Goal: Task Accomplishment & Management: Manage account settings

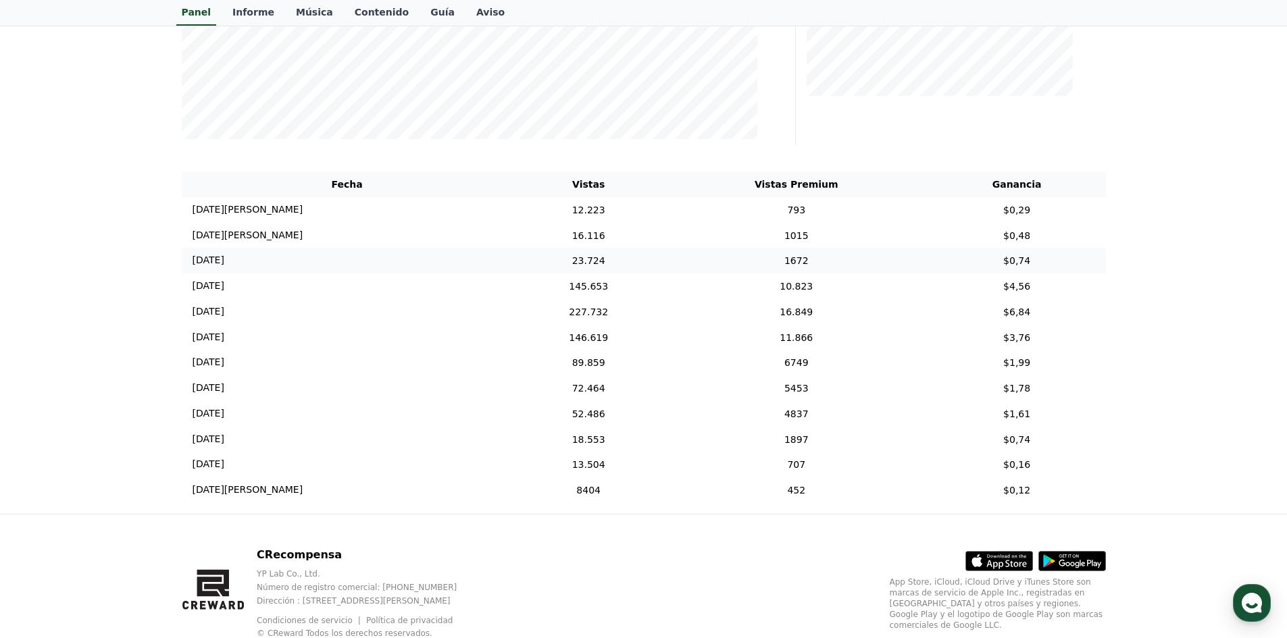
scroll to position [405, 0]
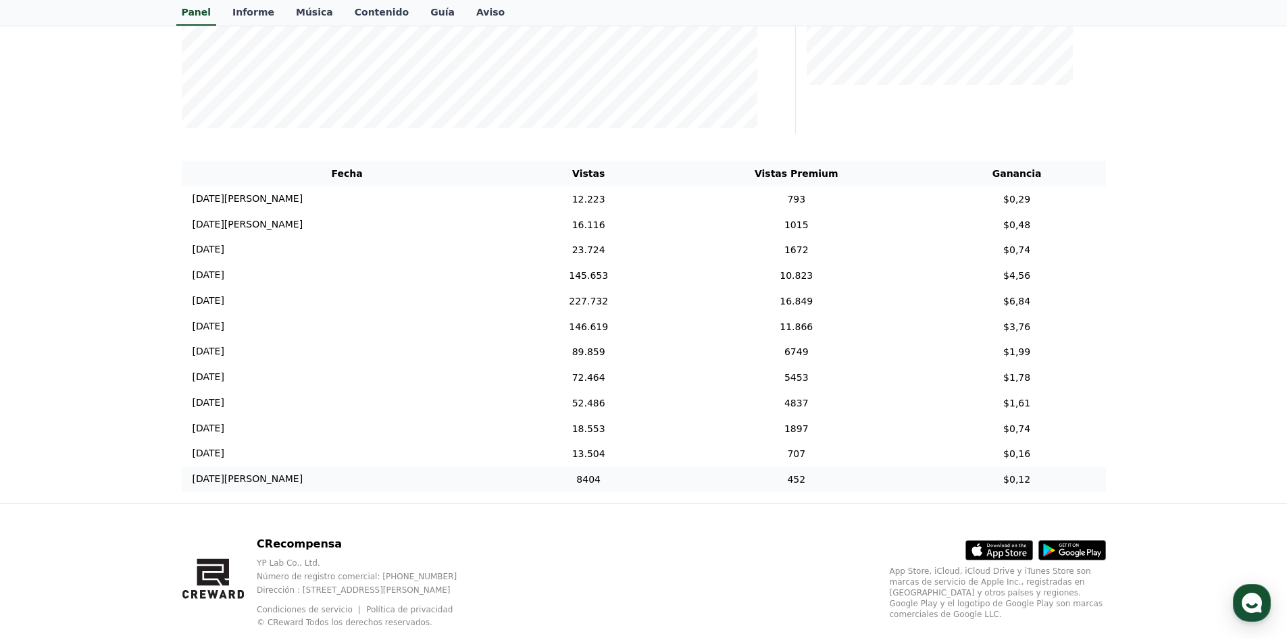
drag, startPoint x: 483, startPoint y: 192, endPoint x: 677, endPoint y: 491, distance: 356.5
click at [678, 490] on tbody "[DATE][PERSON_NAME] 08/12 12.223 793 $0,29 [DATE][PERSON_NAME] 08/11 16.116 101…" at bounding box center [644, 339] width 924 height 306
click at [642, 524] on div "CRecompensa YP Lab Co., Ltd. Número de registro comercial: [PHONE_NUMBER] Direc…" at bounding box center [644, 588] width 946 height 168
click at [486, 271] on td "[DATE] 08/09" at bounding box center [347, 276] width 331 height 26
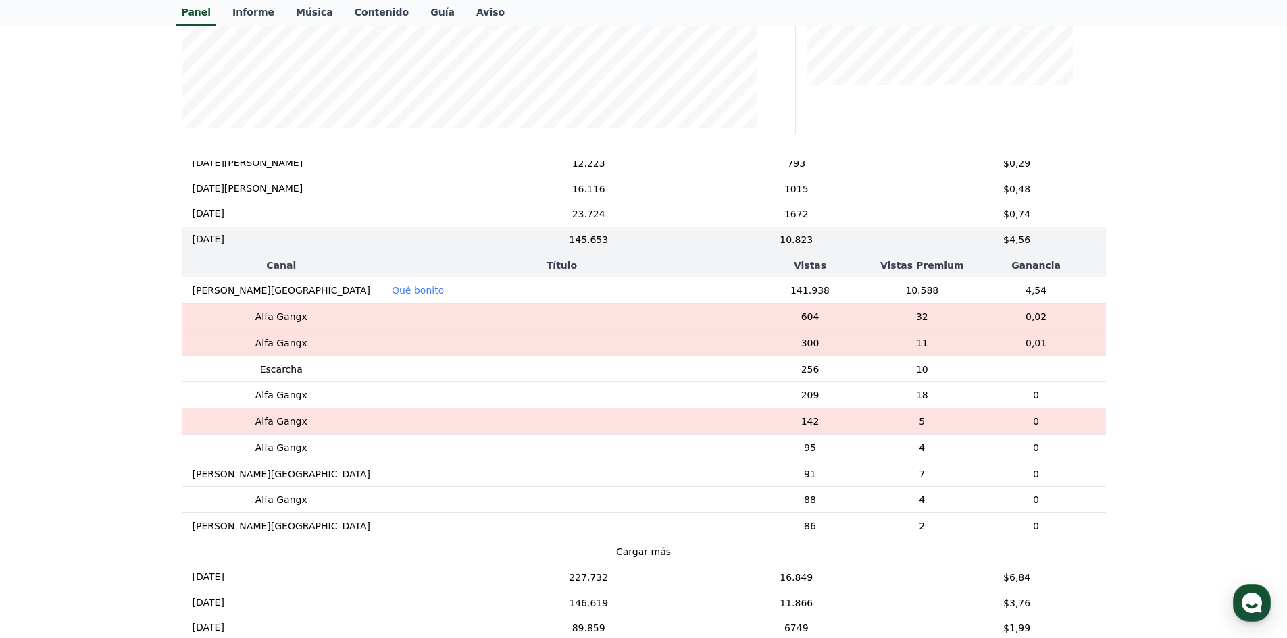
scroll to position [14, 0]
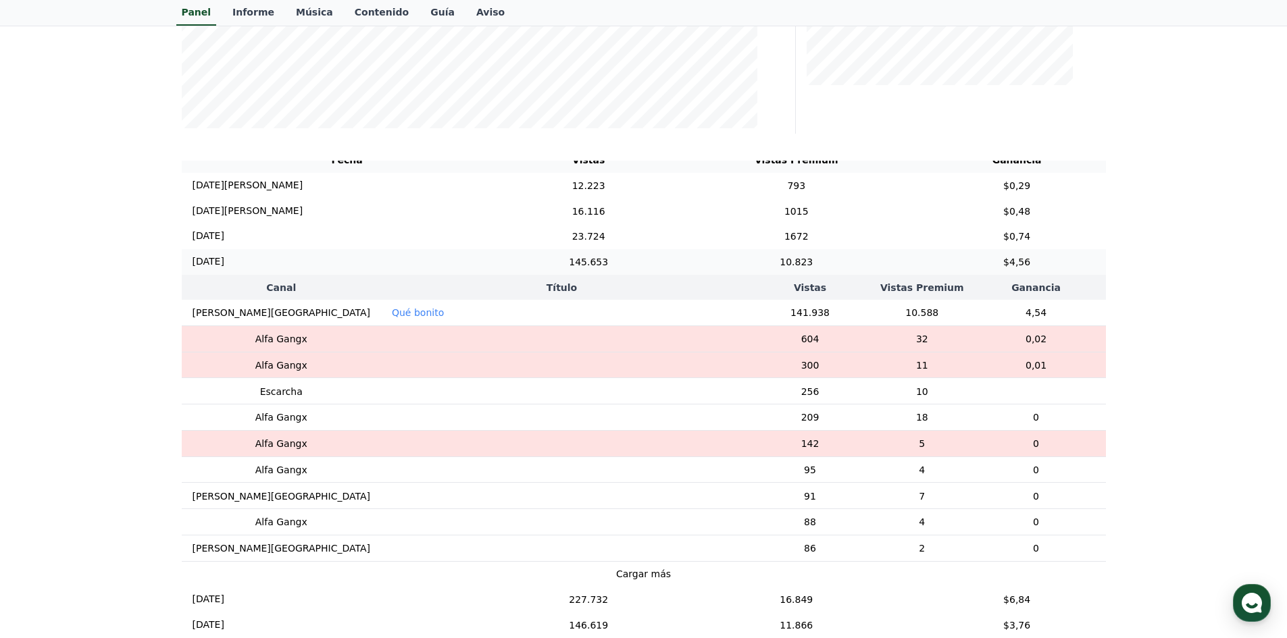
click at [586, 267] on font "145.653" at bounding box center [588, 262] width 39 height 11
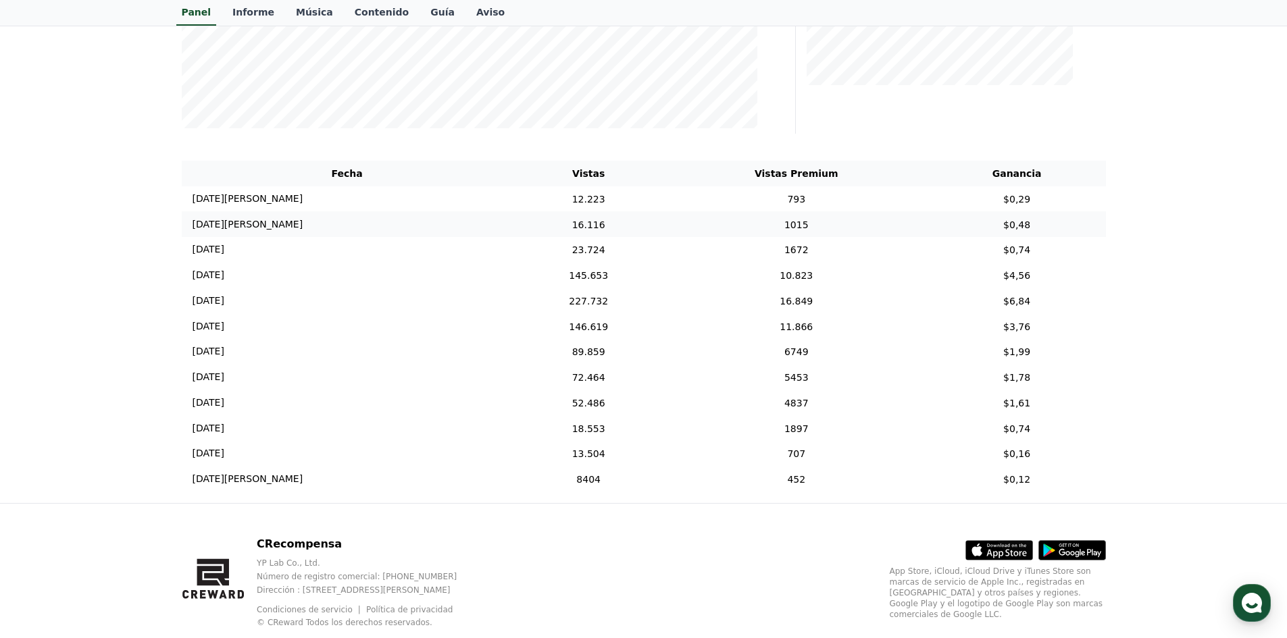
click at [612, 224] on td "16.116" at bounding box center [589, 224] width 152 height 26
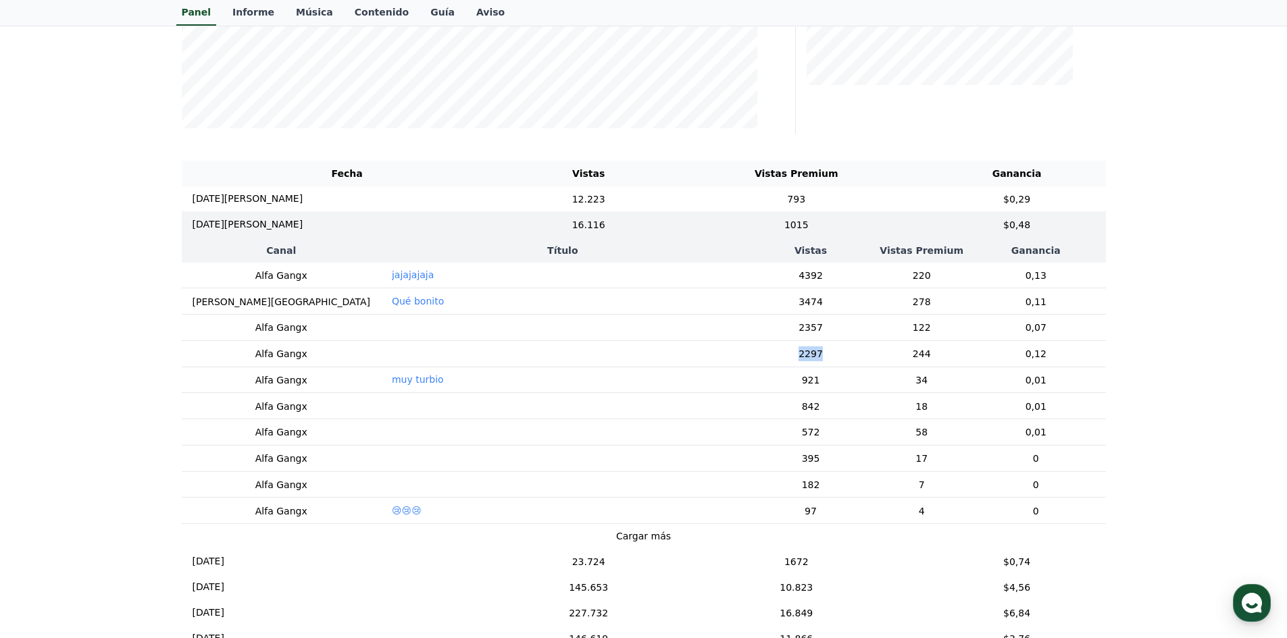
drag, startPoint x: 754, startPoint y: 363, endPoint x: 814, endPoint y: 359, distance: 60.3
click at [814, 359] on td "2297" at bounding box center [810, 353] width 133 height 26
click at [744, 363] on td "2297" at bounding box center [810, 353] width 133 height 26
click at [859, 237] on td "1015" at bounding box center [796, 224] width 263 height 26
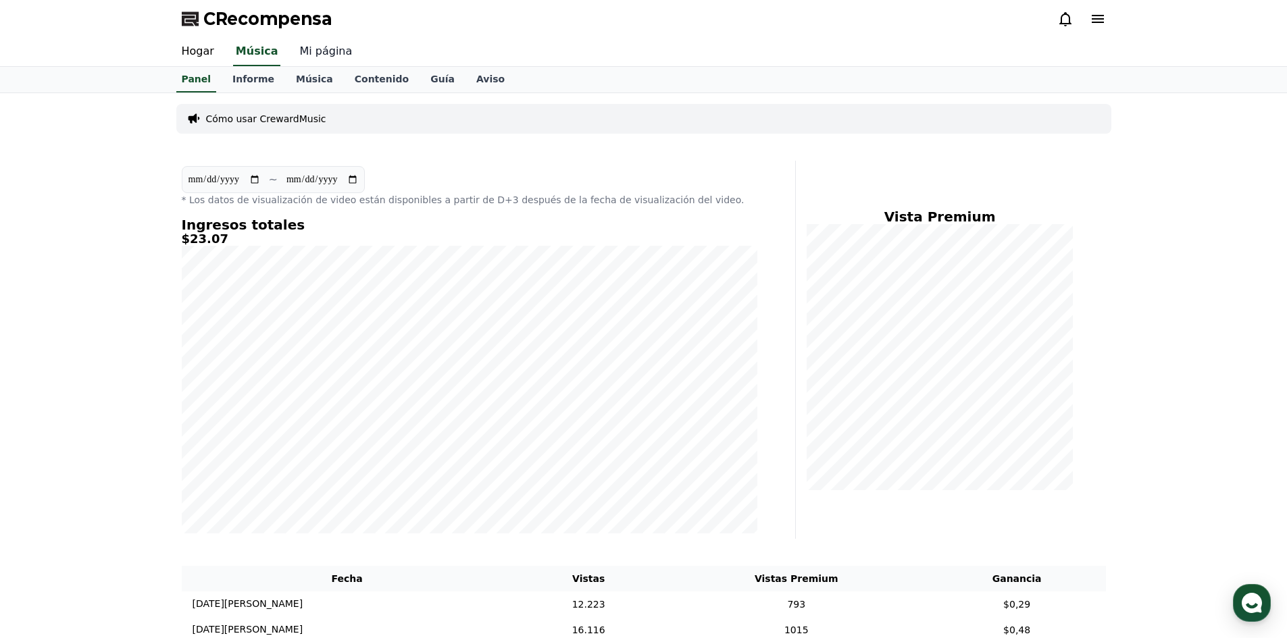
click at [304, 52] on font "Mi página" at bounding box center [325, 51] width 53 height 13
select select "**********"
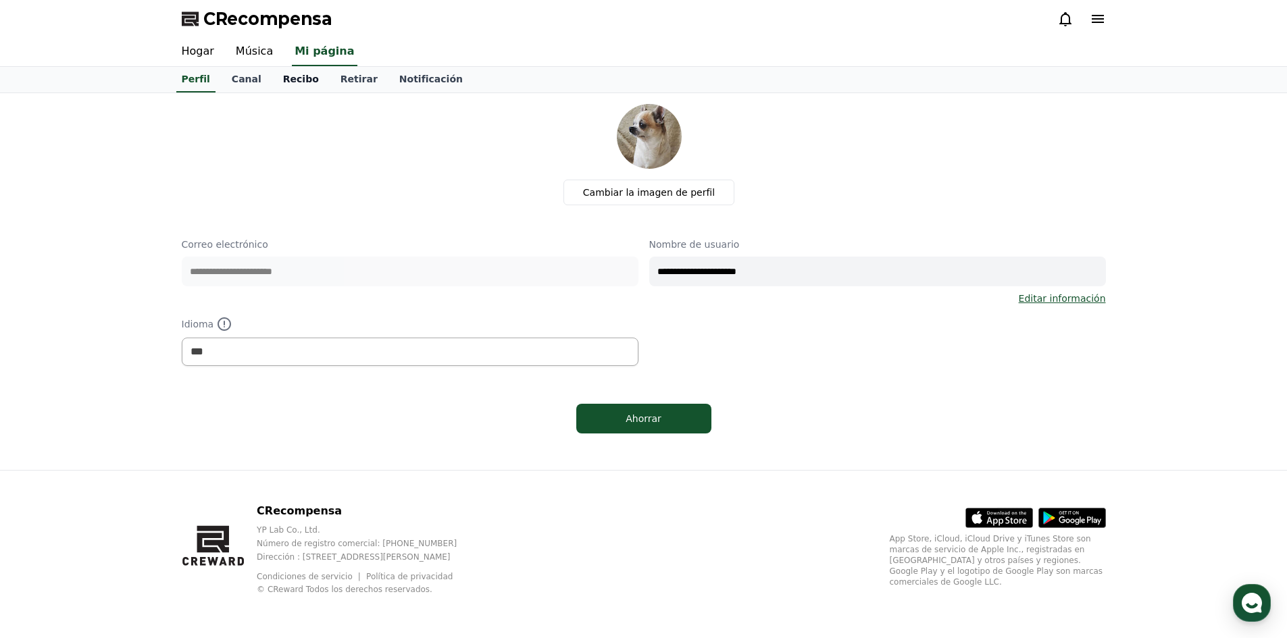
click at [289, 88] on link "Recibo" at bounding box center [300, 80] width 57 height 26
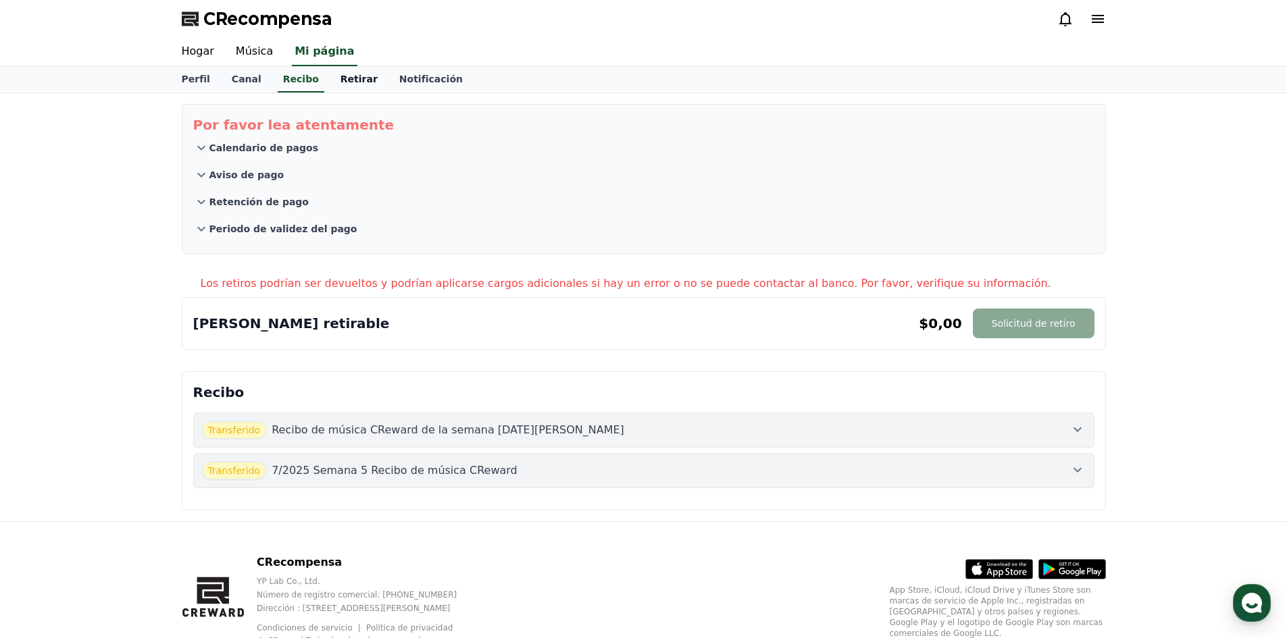
click at [347, 83] on font "Retirar" at bounding box center [358, 79] width 37 height 11
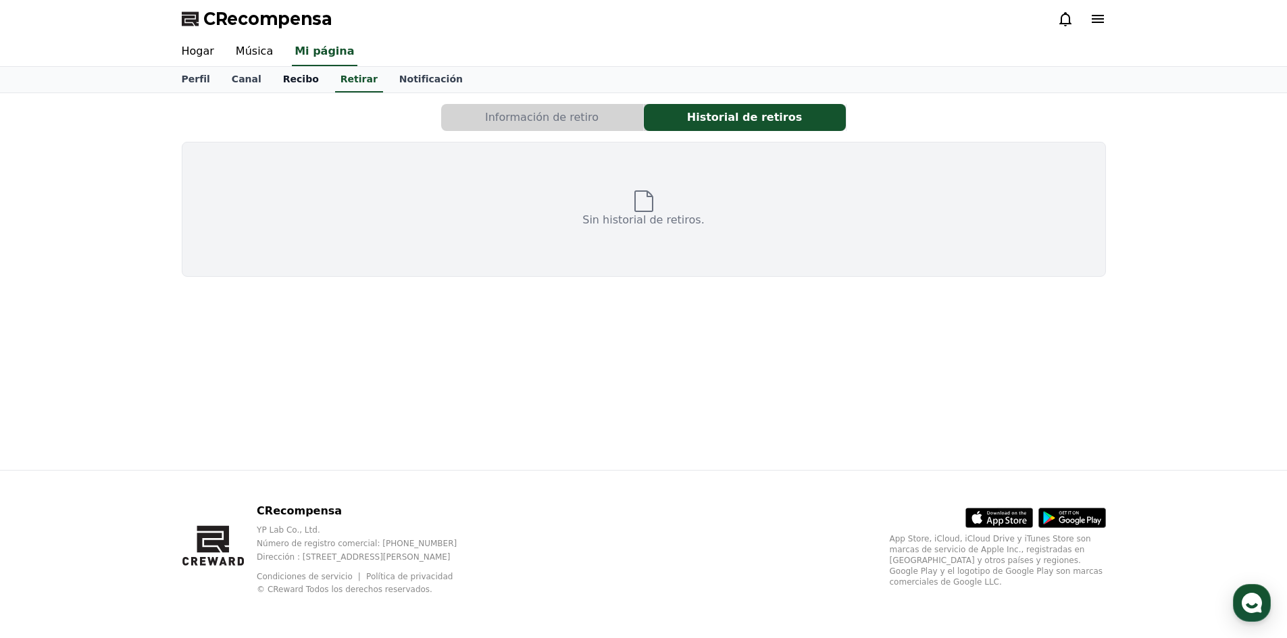
click at [290, 86] on link "Recibo" at bounding box center [300, 80] width 57 height 26
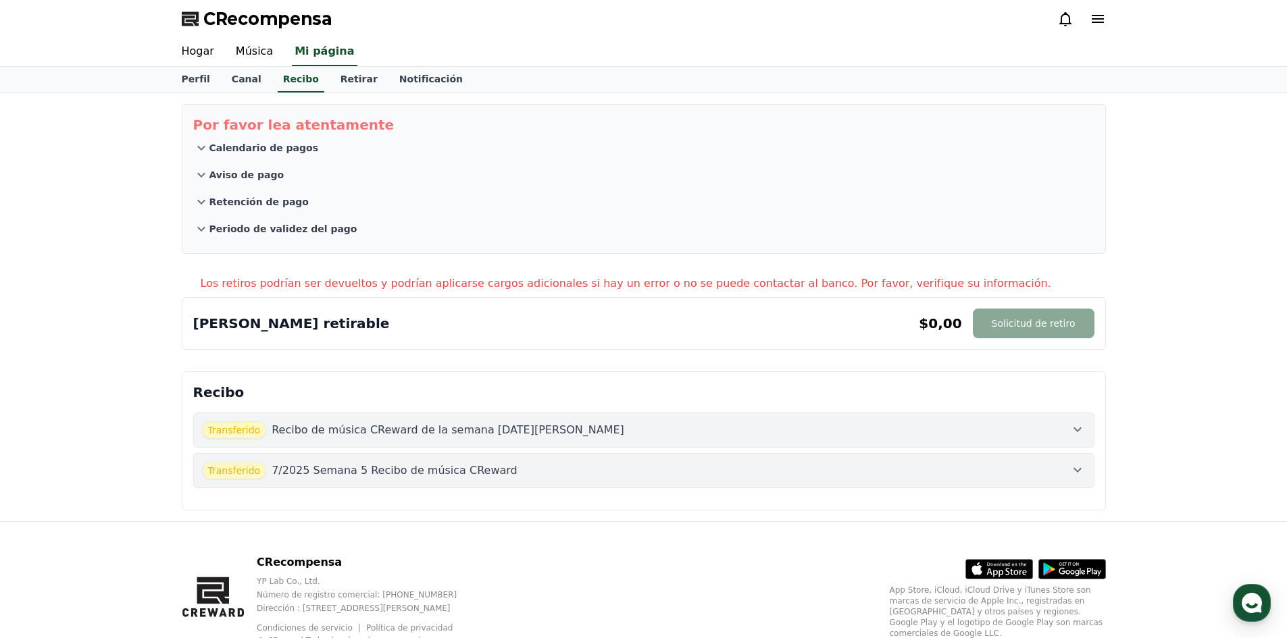
click at [305, 468] on font "7/2025 Semana 5 Recibo de música CReward" at bounding box center [395, 470] width 246 height 13
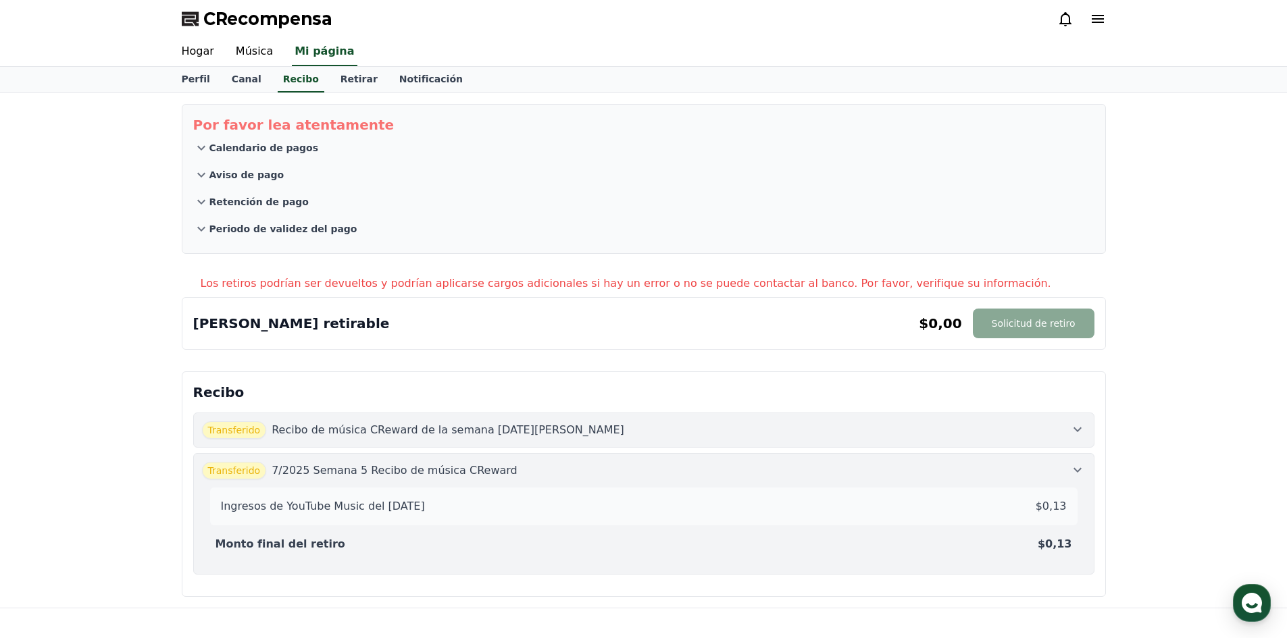
click at [373, 432] on font "Recibo de música CReward de la semana [DATE][PERSON_NAME]" at bounding box center [448, 430] width 353 height 13
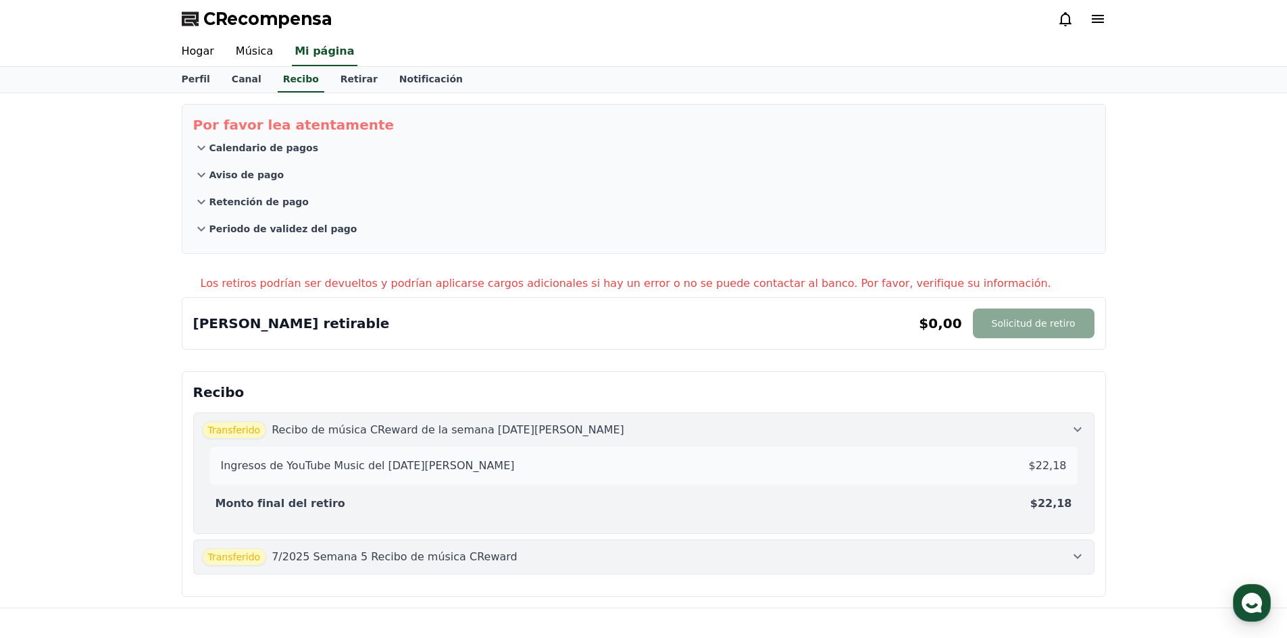
click at [292, 508] on p "Monto final del retiro" at bounding box center [280, 504] width 130 height 16
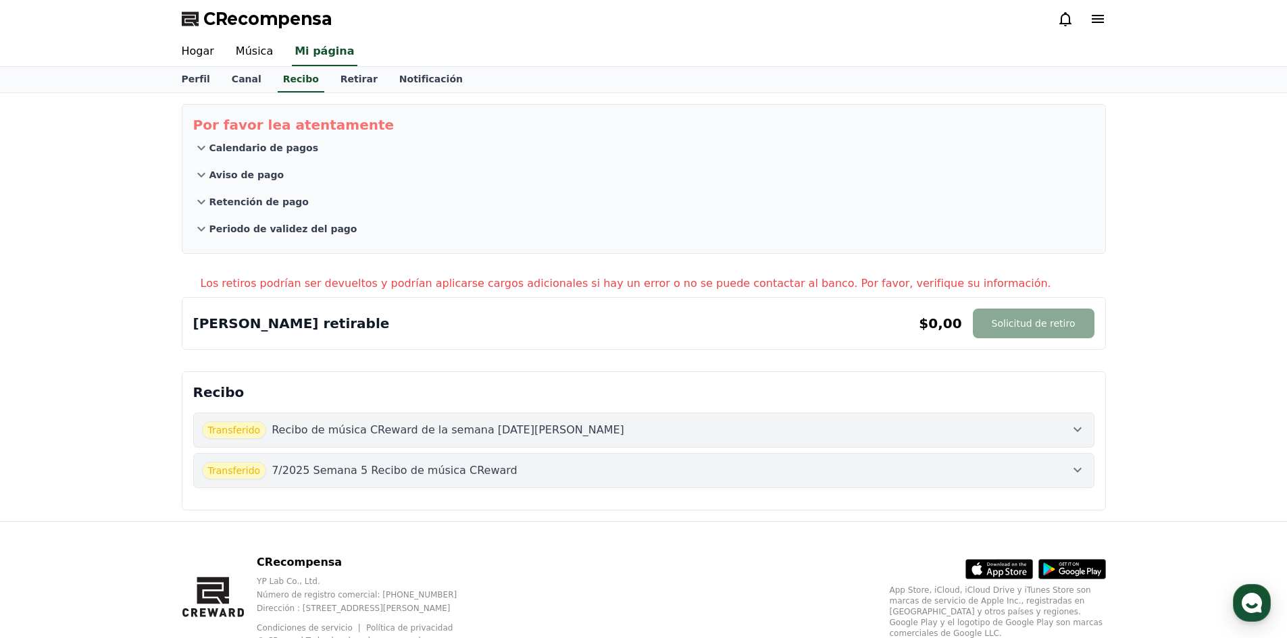
click at [338, 446] on button "Transferido Recibo de música CReward de la semana [DATE][PERSON_NAME]" at bounding box center [643, 430] width 901 height 35
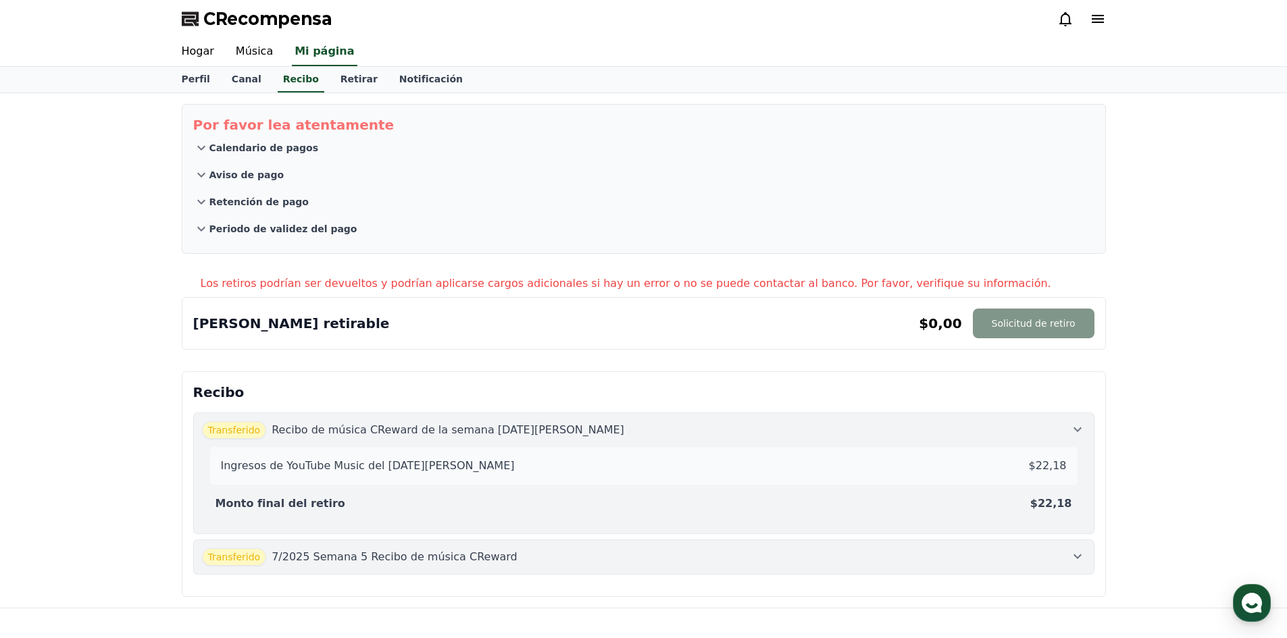
click at [1028, 328] on font "Solicitud de retiro" at bounding box center [1034, 323] width 84 height 11
click at [343, 83] on font "Retirar" at bounding box center [358, 79] width 37 height 11
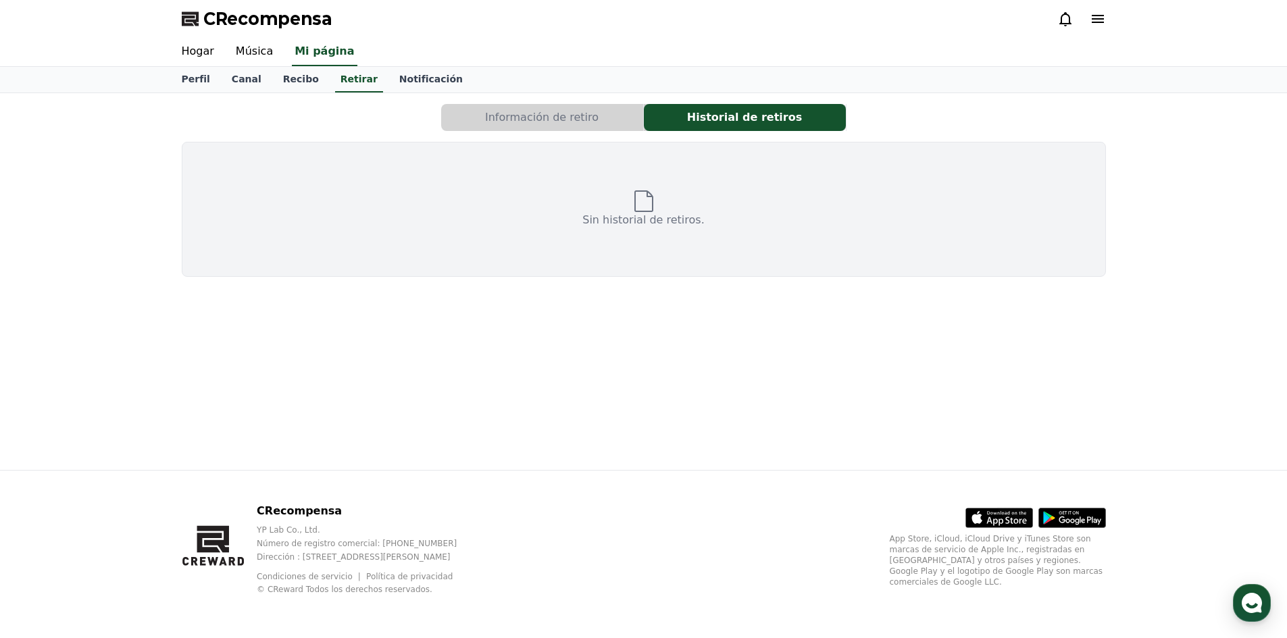
click at [508, 126] on button "Información de retiro" at bounding box center [542, 117] width 202 height 27
click at [511, 120] on font "Información de retiro" at bounding box center [541, 117] width 113 height 13
click at [452, 116] on button "Información de retiro" at bounding box center [542, 117] width 202 height 27
select select
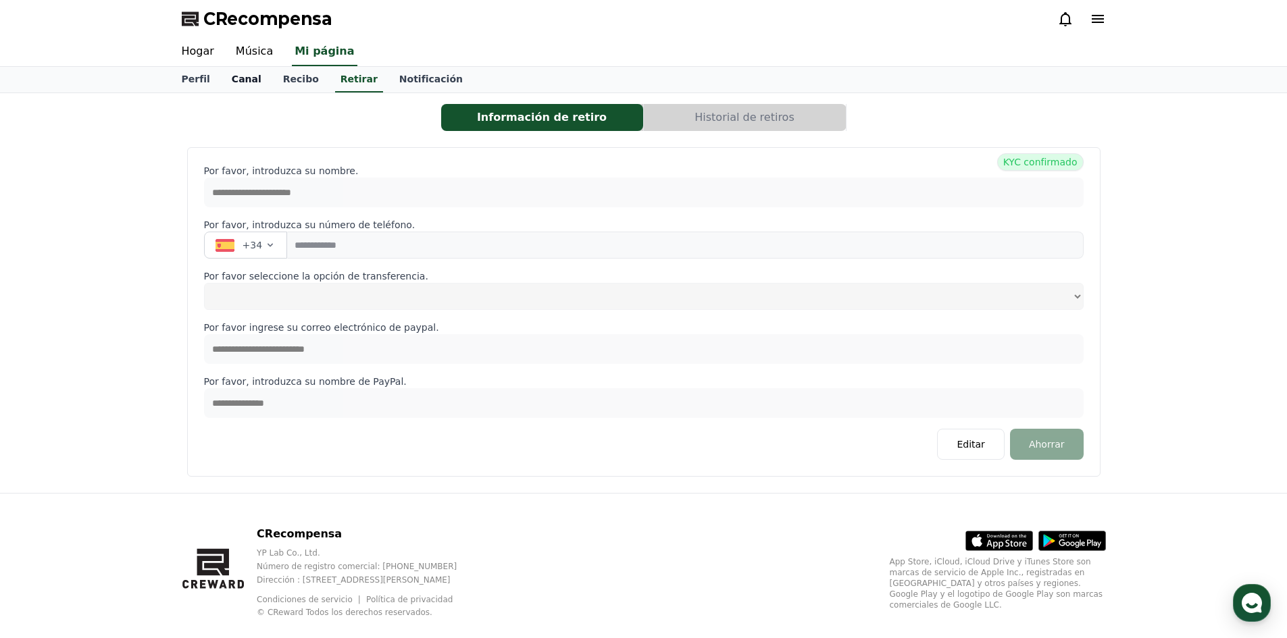
click at [253, 82] on link "Canal" at bounding box center [246, 80] width 51 height 26
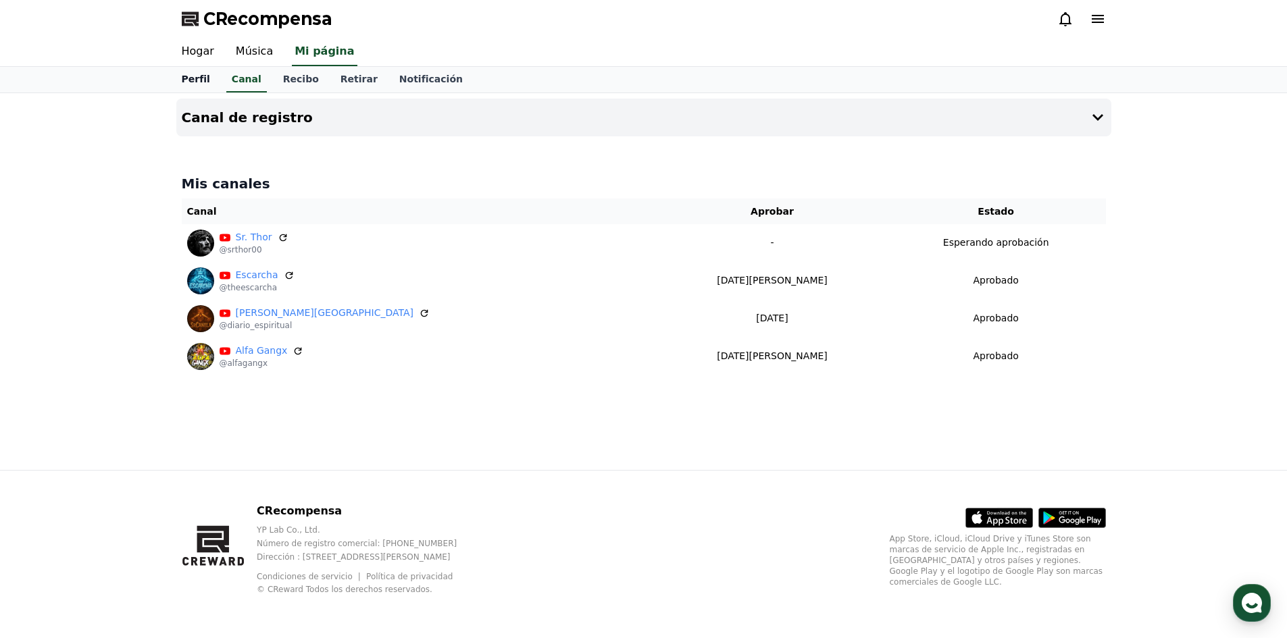
click at [182, 90] on link "Perfil" at bounding box center [196, 80] width 50 height 26
select select "**********"
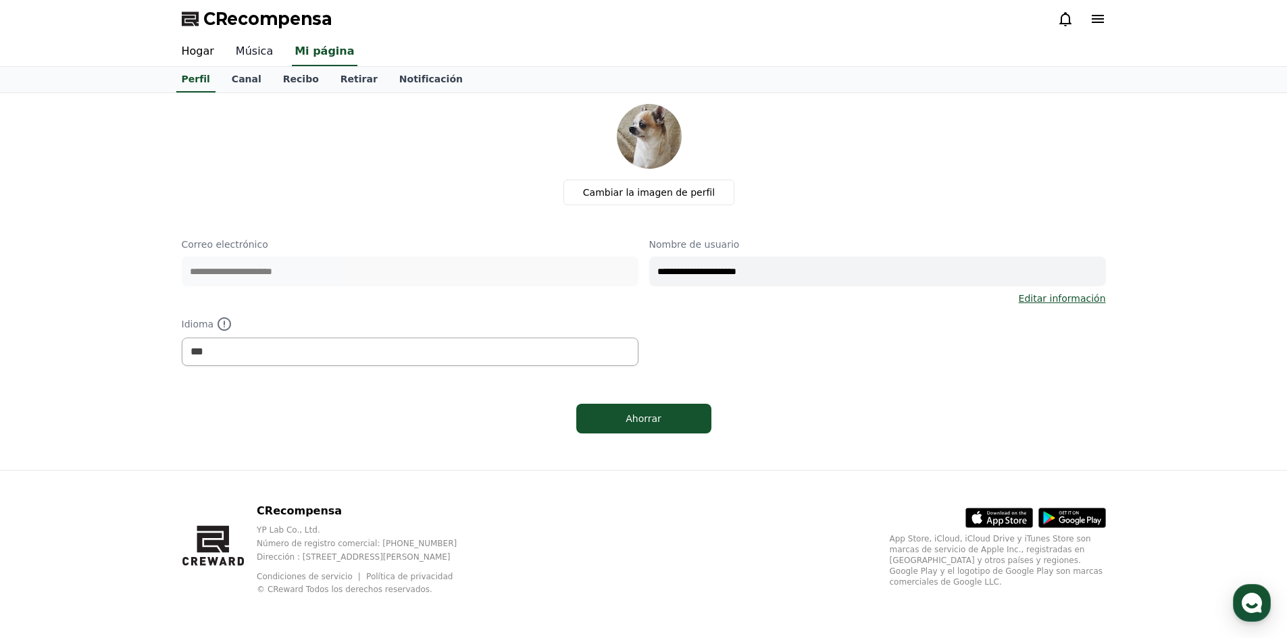
click at [240, 50] on font "Música" at bounding box center [254, 51] width 37 height 13
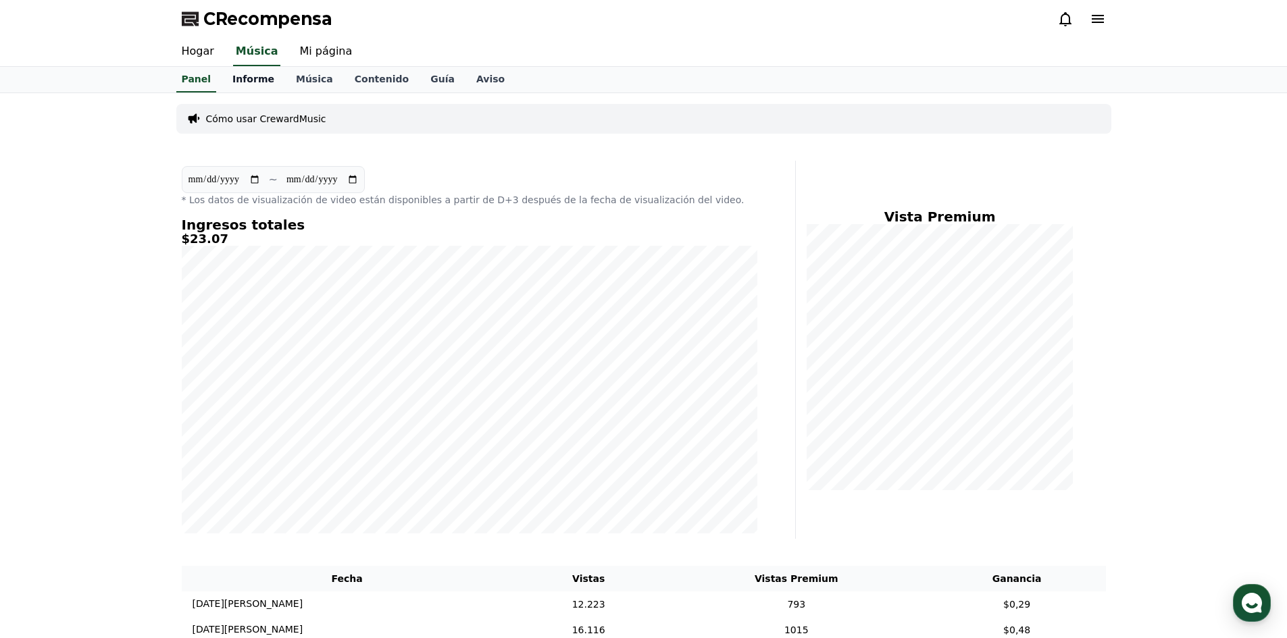
click at [240, 81] on font "Informe" at bounding box center [253, 79] width 42 height 11
